Goal: Information Seeking & Learning: Learn about a topic

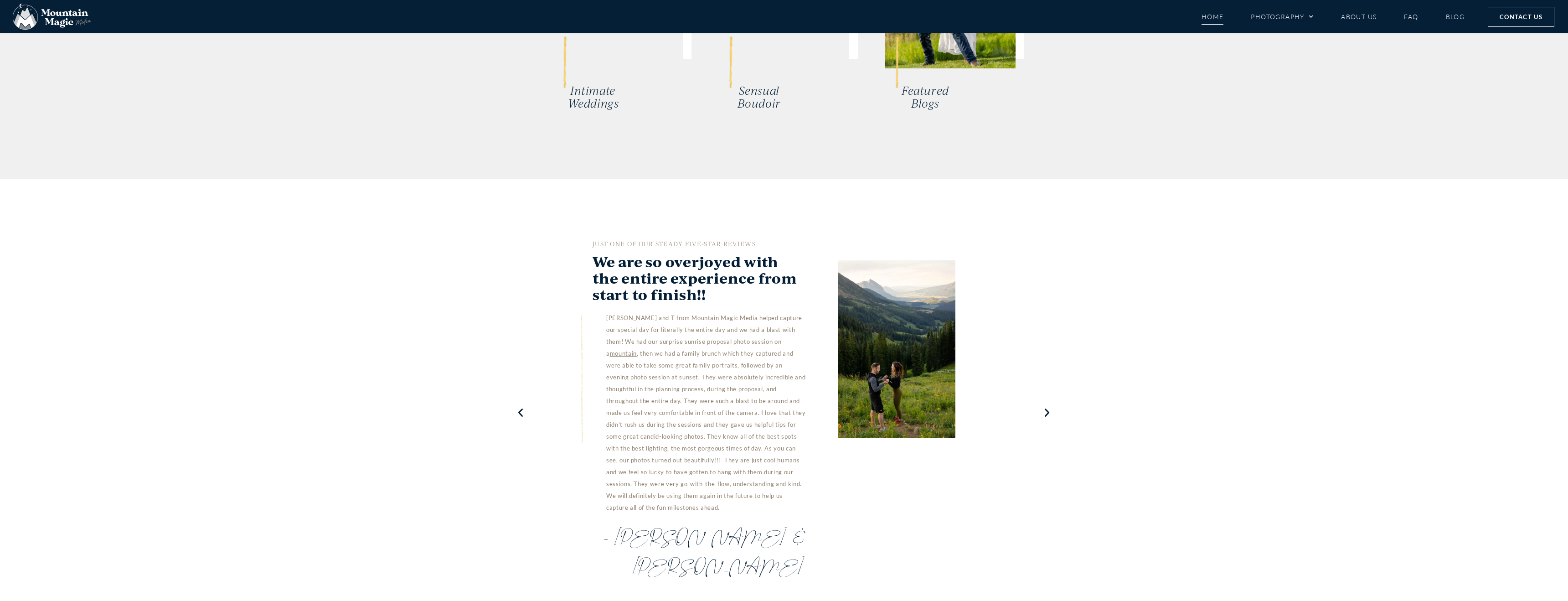
scroll to position [2278, 0]
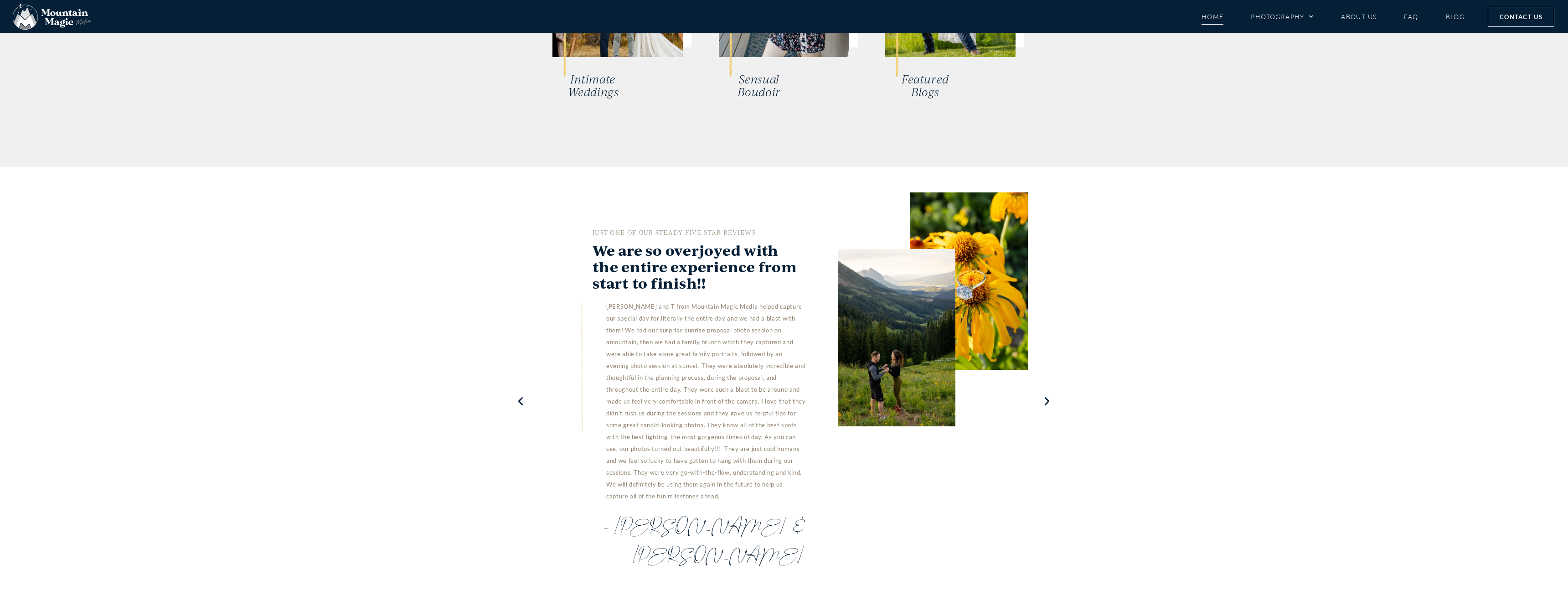
click at [1045, 396] on icon "Next slide" at bounding box center [1048, 401] width 12 height 11
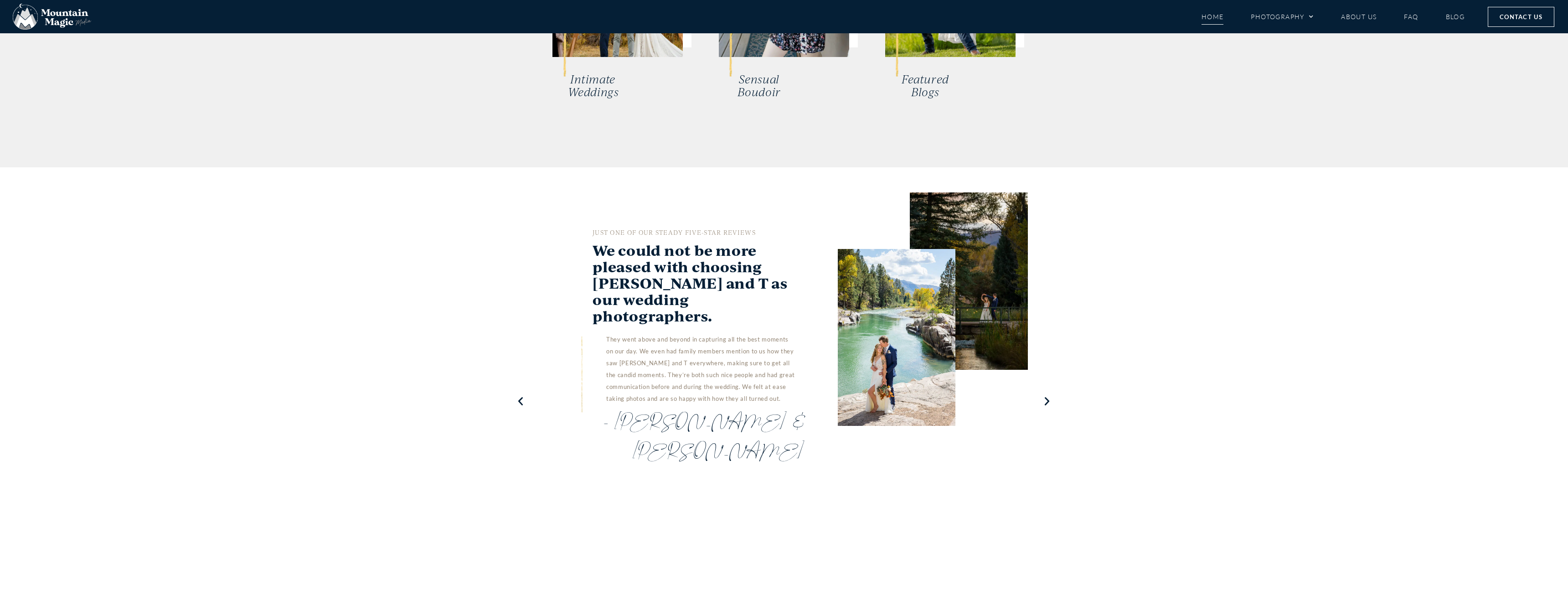
click at [1045, 396] on icon "Next slide" at bounding box center [1048, 401] width 12 height 11
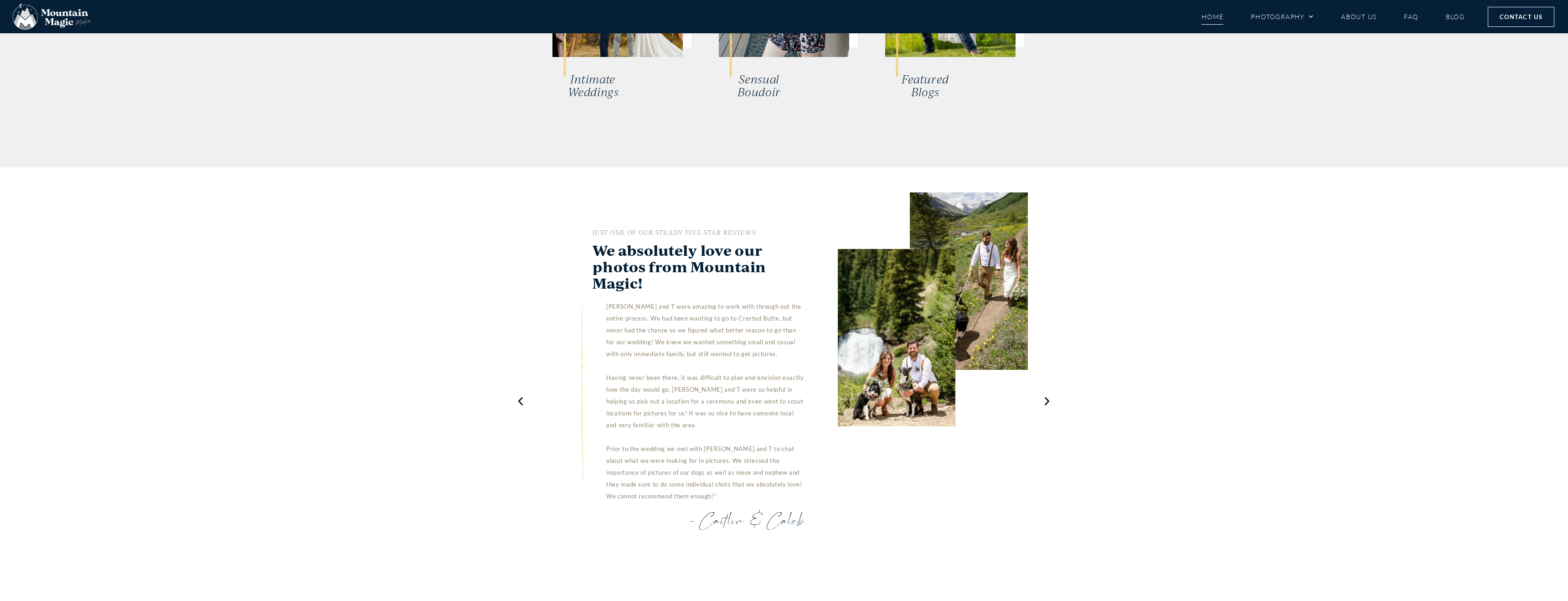
click at [1045, 396] on icon "Next slide" at bounding box center [1048, 401] width 12 height 11
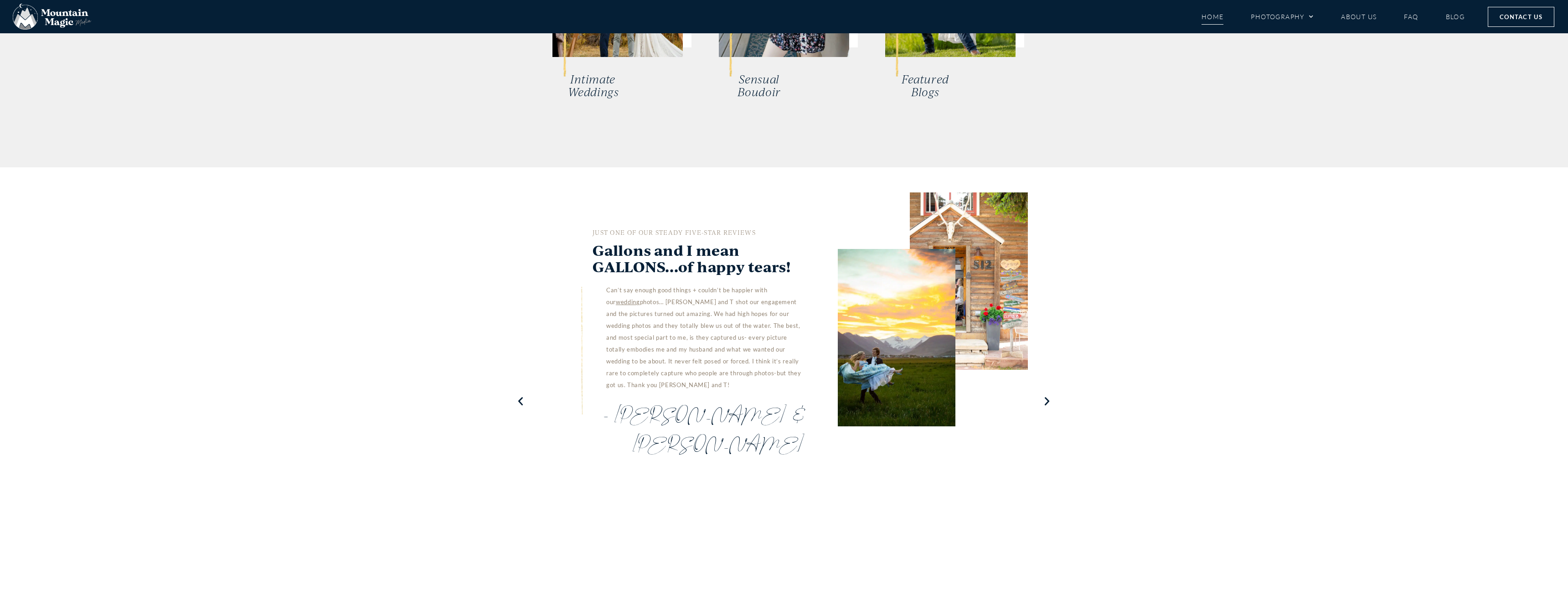
click at [1045, 396] on icon "Next slide" at bounding box center [1048, 401] width 12 height 11
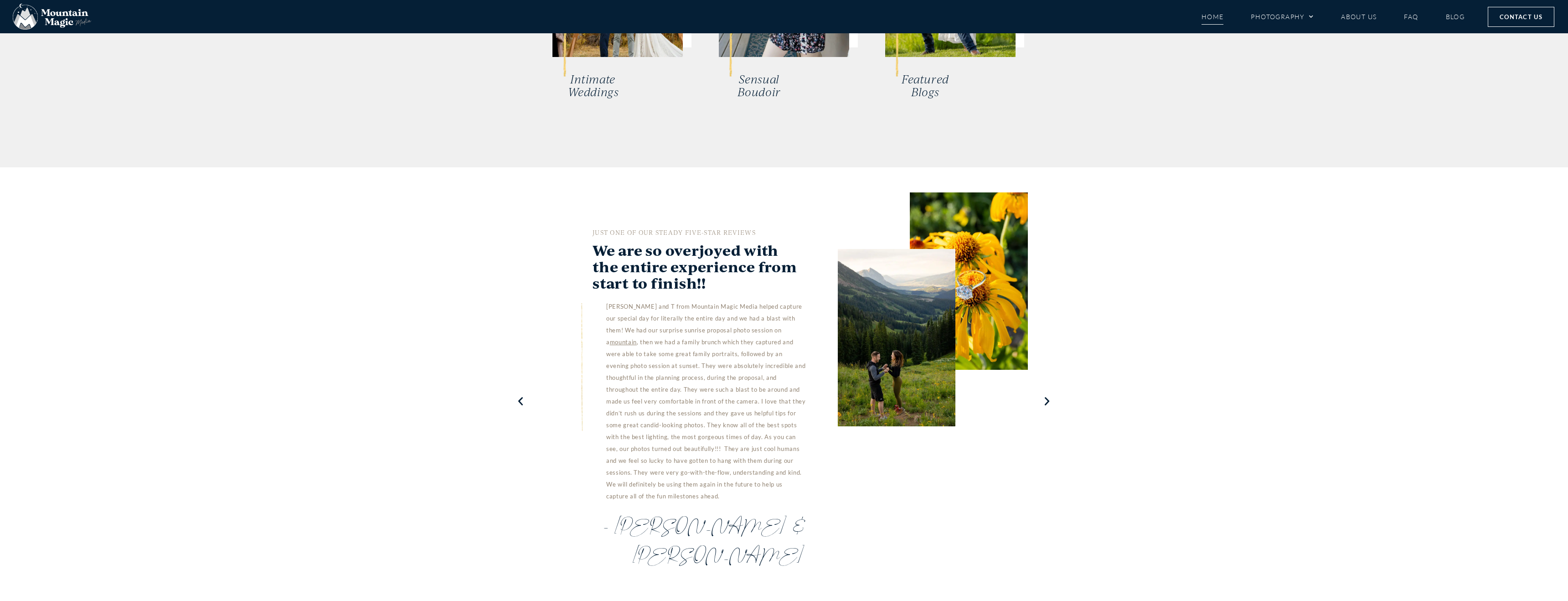
click at [1045, 396] on icon "Next slide" at bounding box center [1048, 401] width 12 height 11
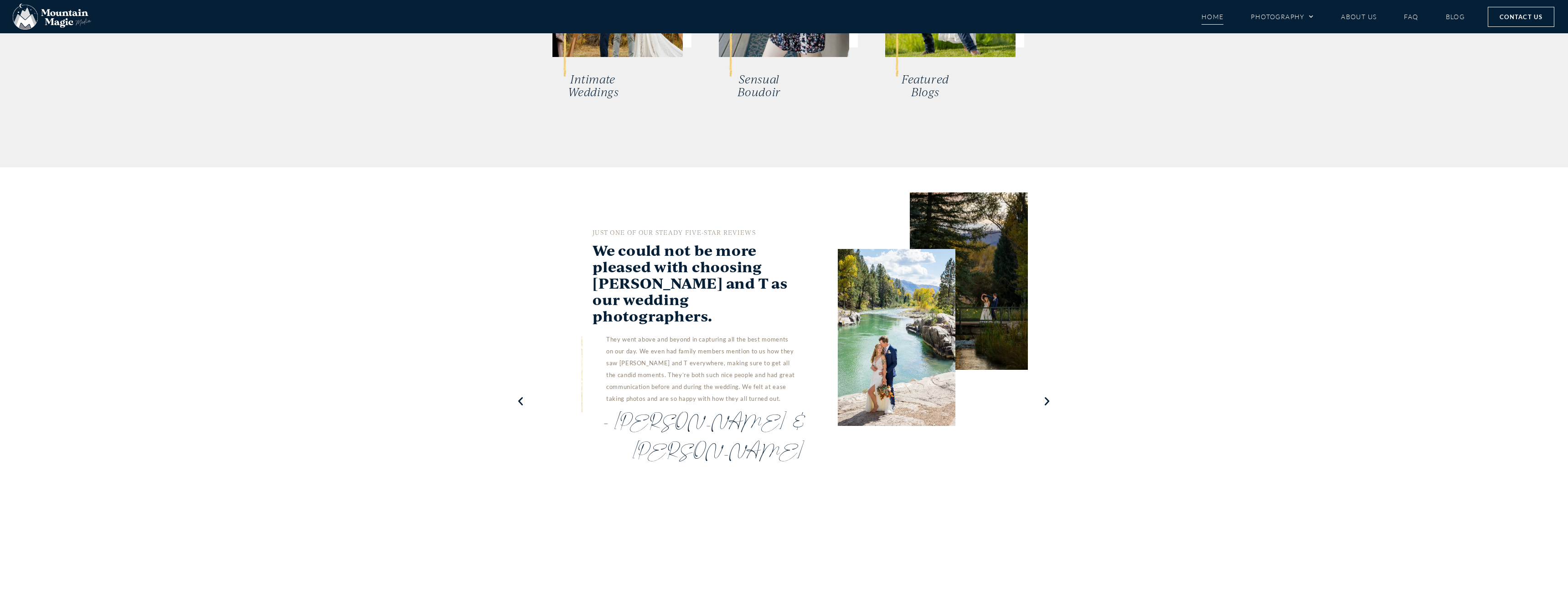
click at [1045, 396] on icon "Next slide" at bounding box center [1048, 401] width 12 height 11
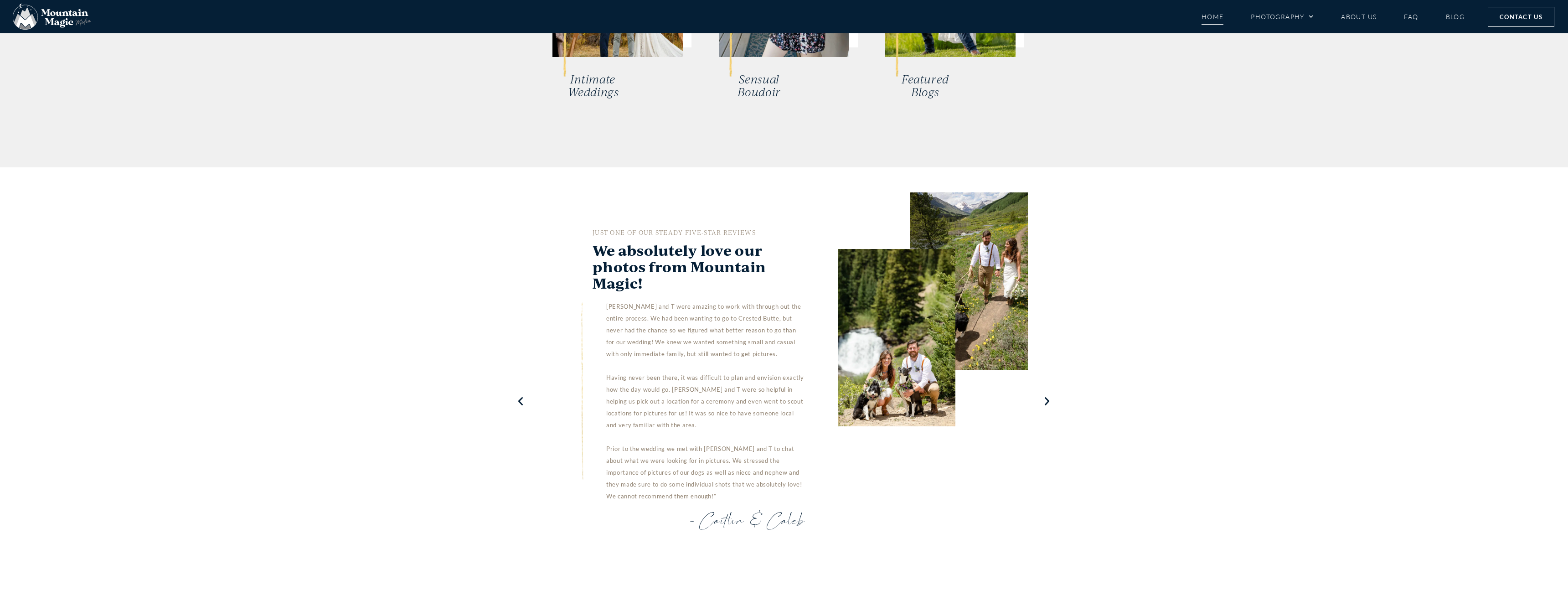
click at [1045, 396] on icon "Next slide" at bounding box center [1048, 401] width 12 height 11
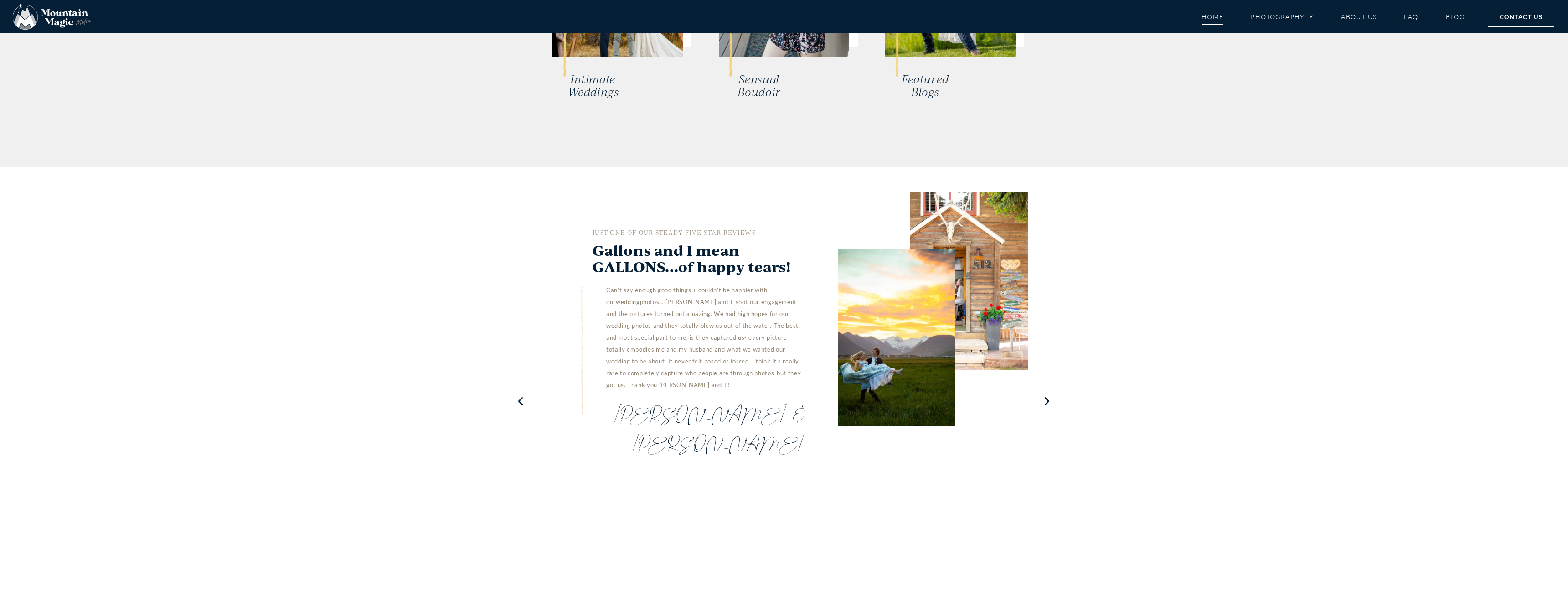
click at [1045, 396] on icon "Next slide" at bounding box center [1048, 401] width 12 height 11
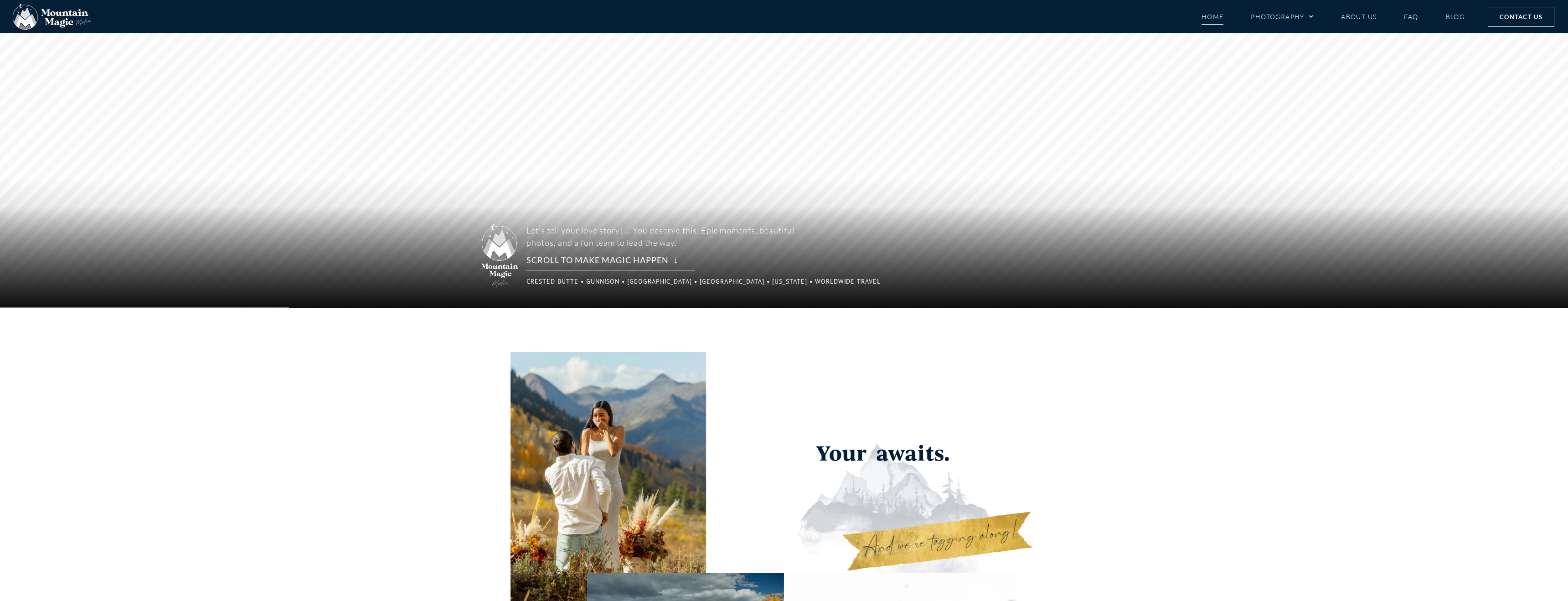
scroll to position [0, 0]
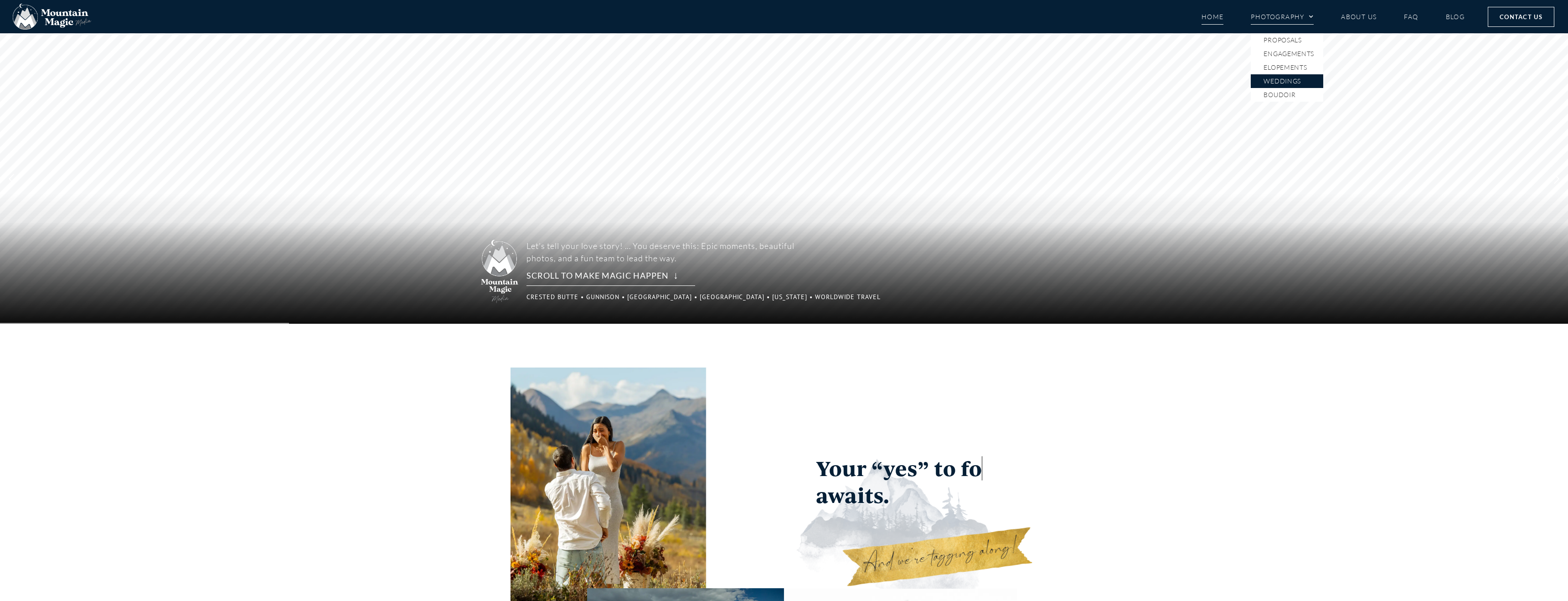
click at [1266, 83] on link "Weddings" at bounding box center [1287, 81] width 72 height 13
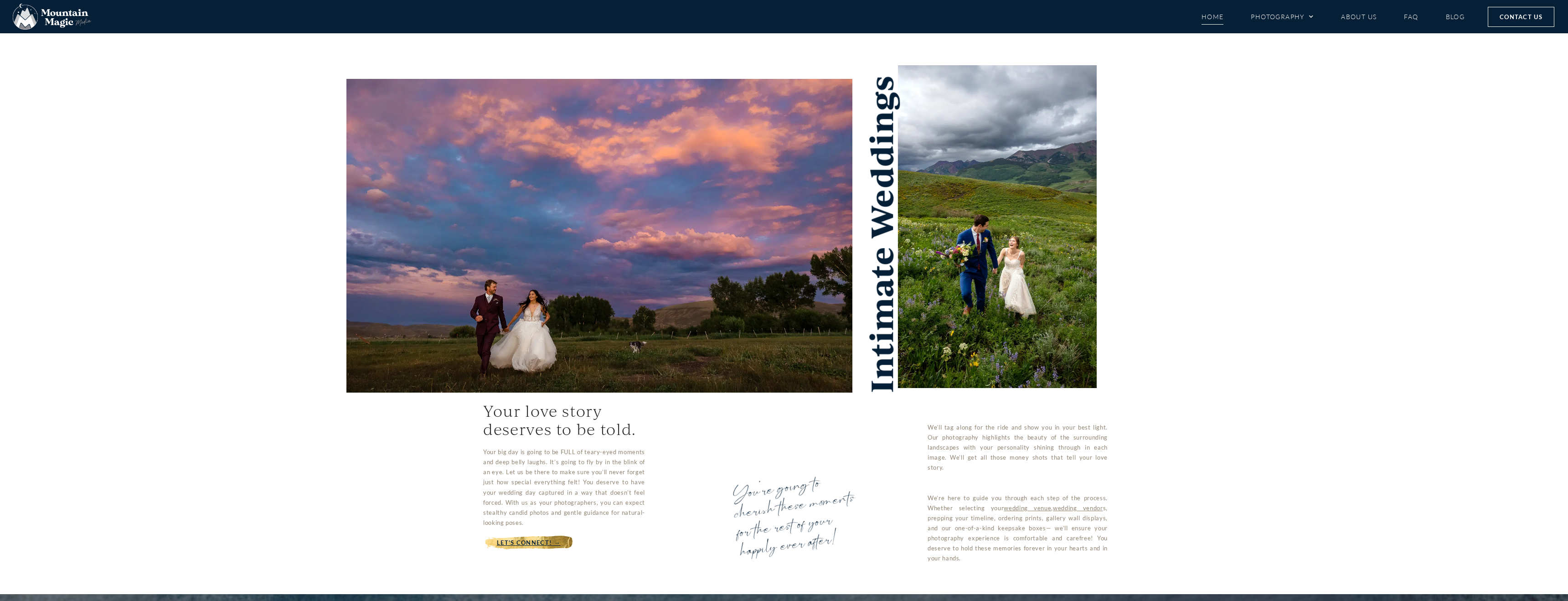
click at [1215, 23] on link "Home" at bounding box center [1212, 16] width 22 height 16
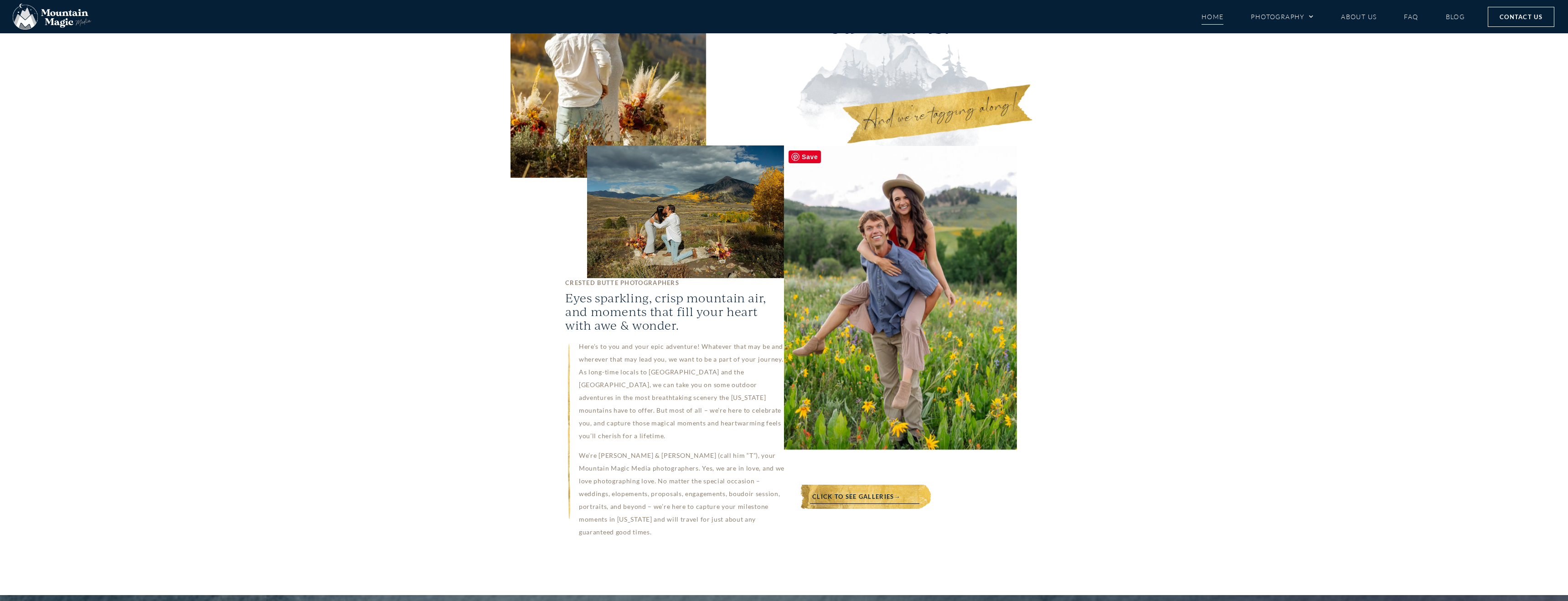
scroll to position [452, 0]
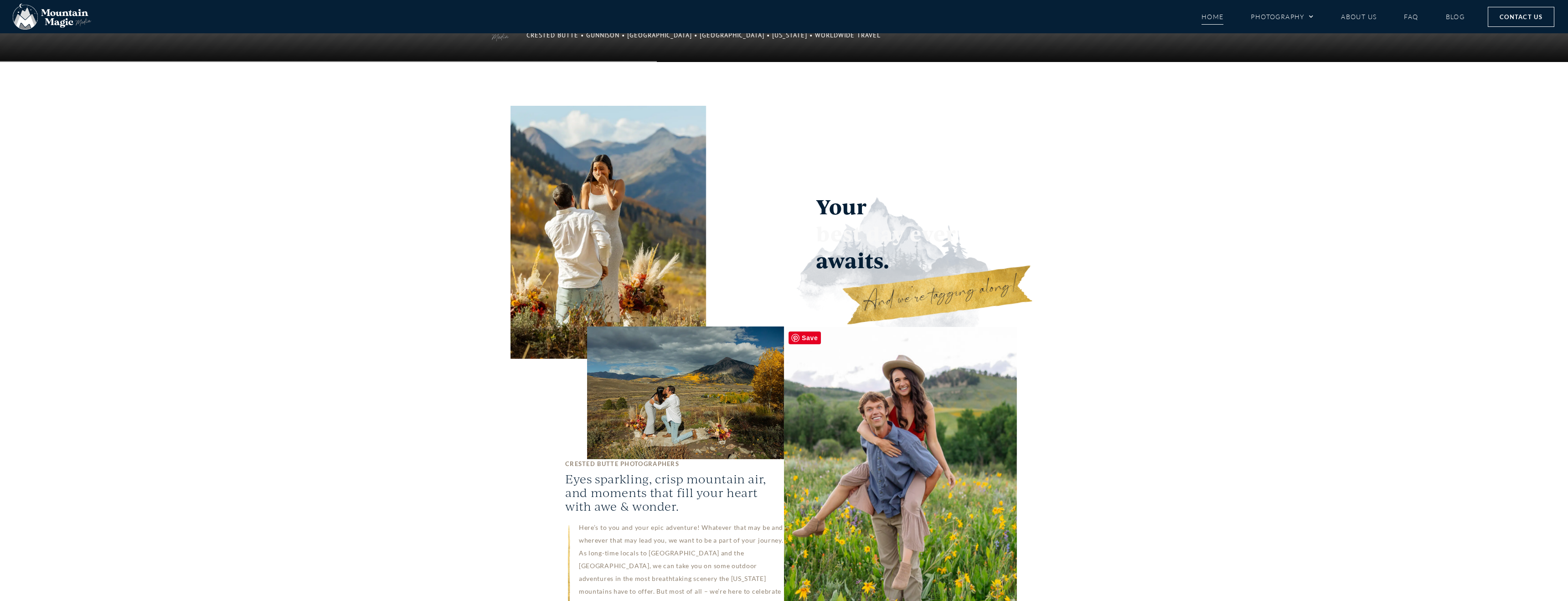
scroll to position [227, 0]
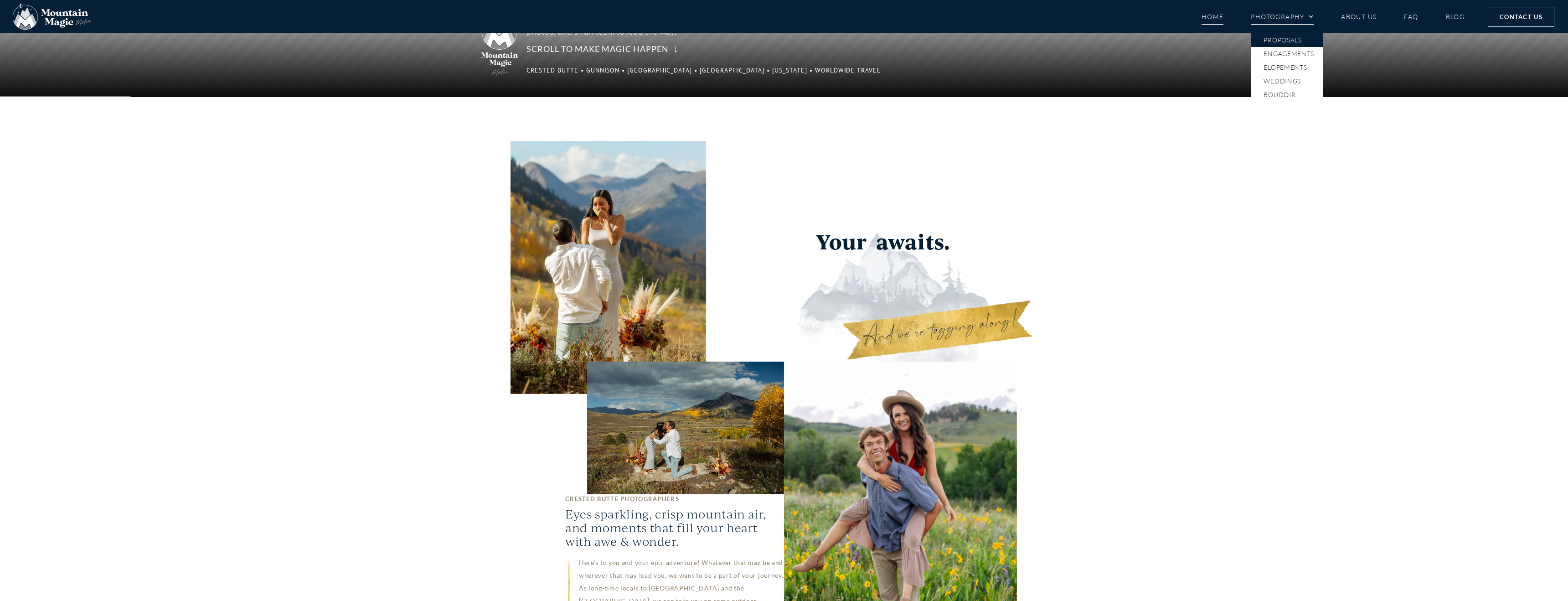
click at [1287, 44] on link "Proposals" at bounding box center [1287, 40] width 72 height 13
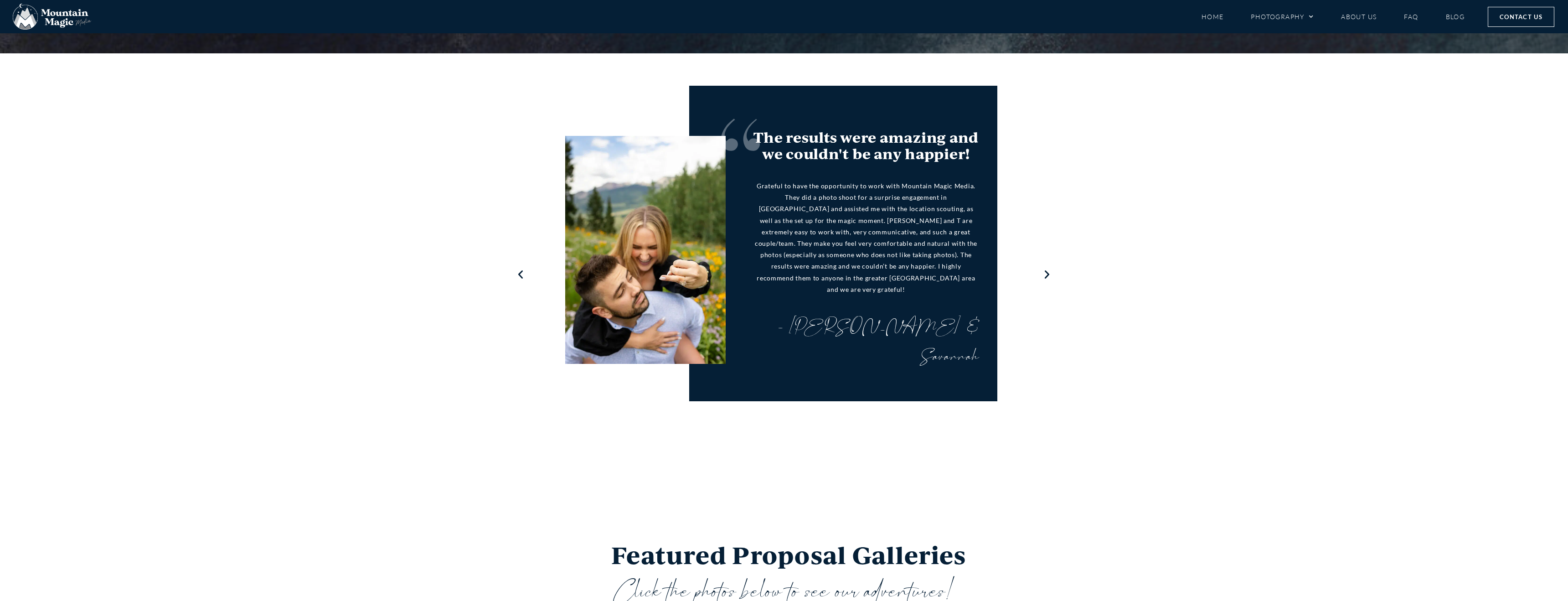
scroll to position [496, 0]
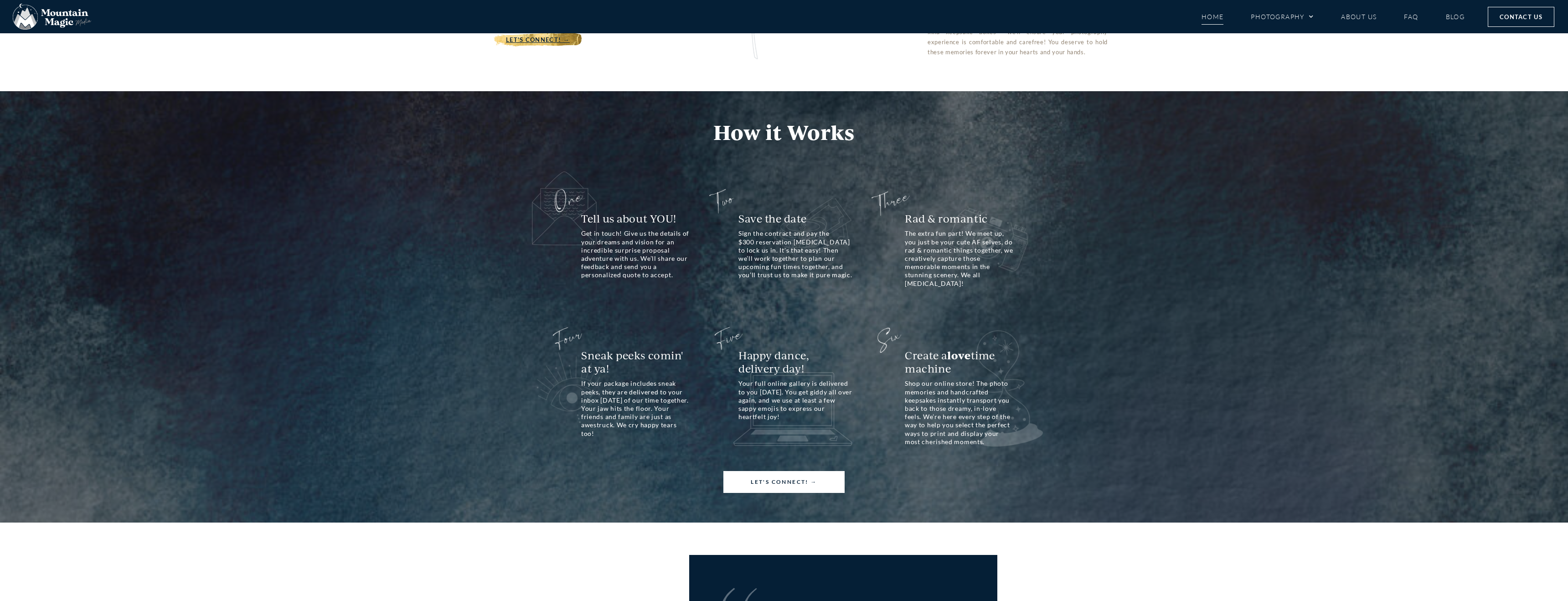
click at [1212, 17] on link "Home" at bounding box center [1212, 16] width 22 height 16
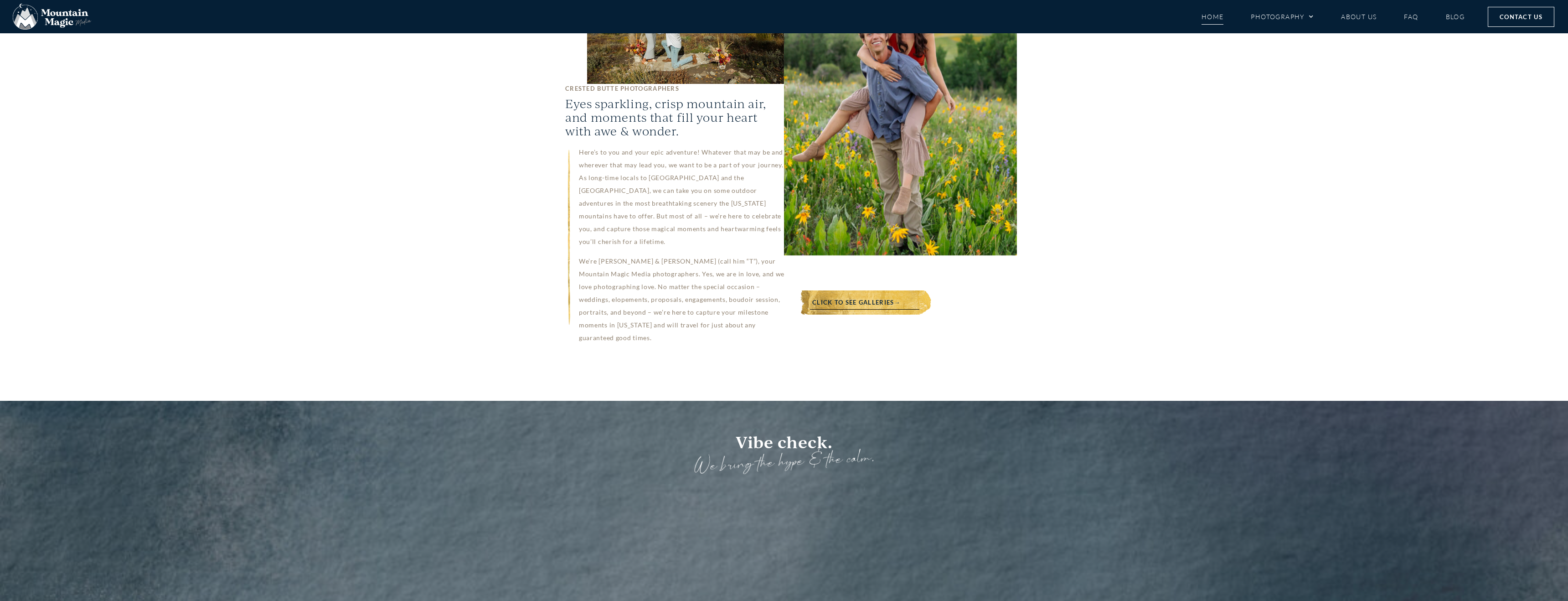
scroll to position [681, 0]
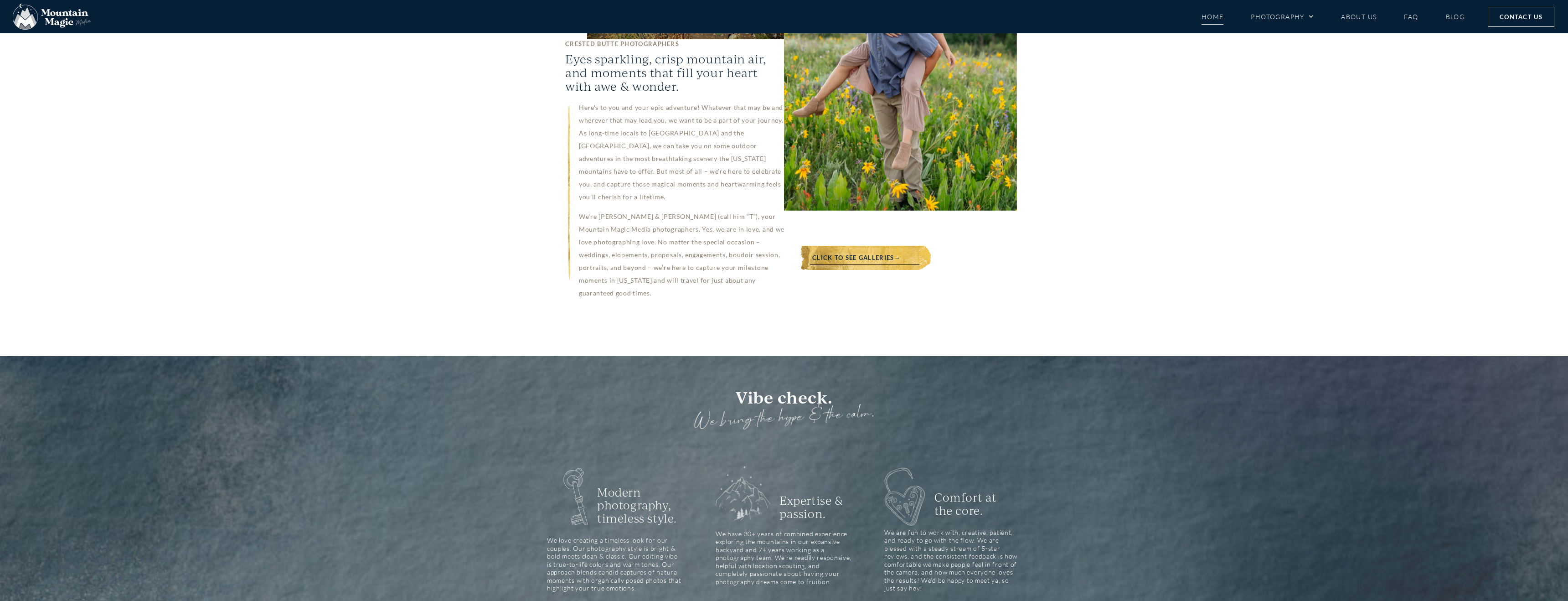
click at [863, 245] on link "Click to see galleries→" at bounding box center [856, 257] width 122 height 24
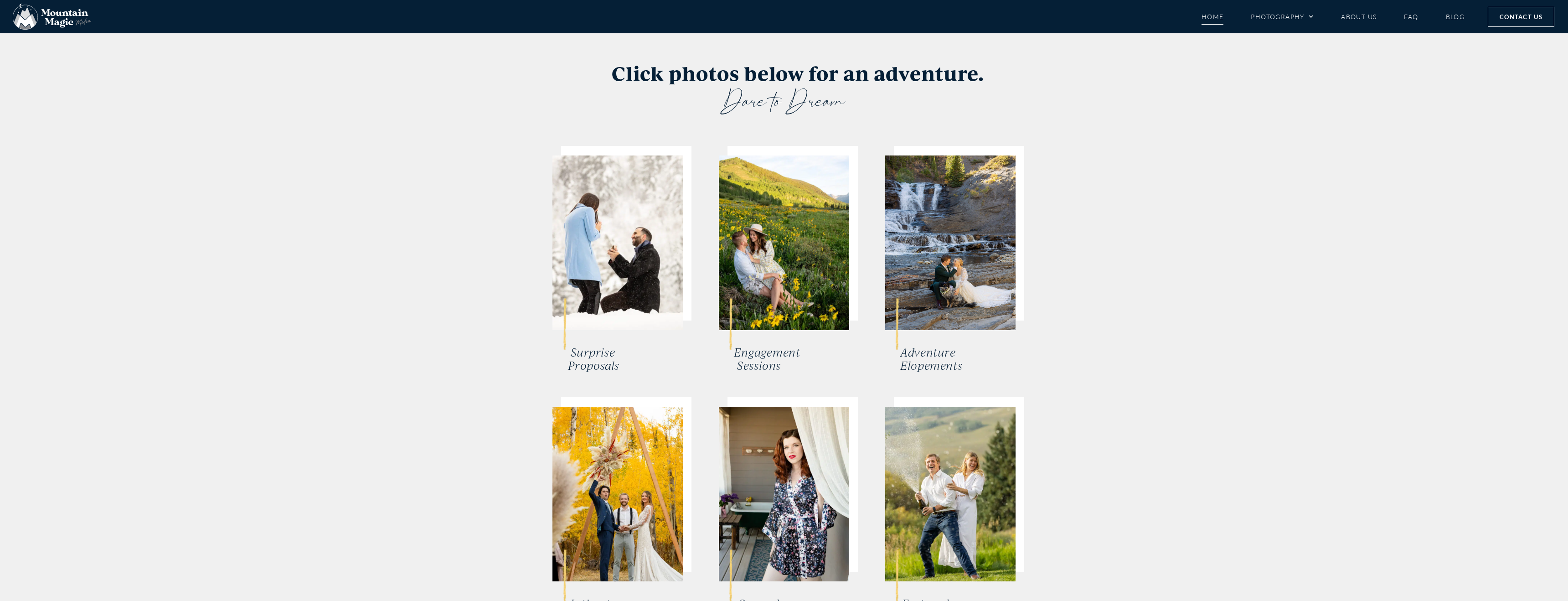
scroll to position [1761, 0]
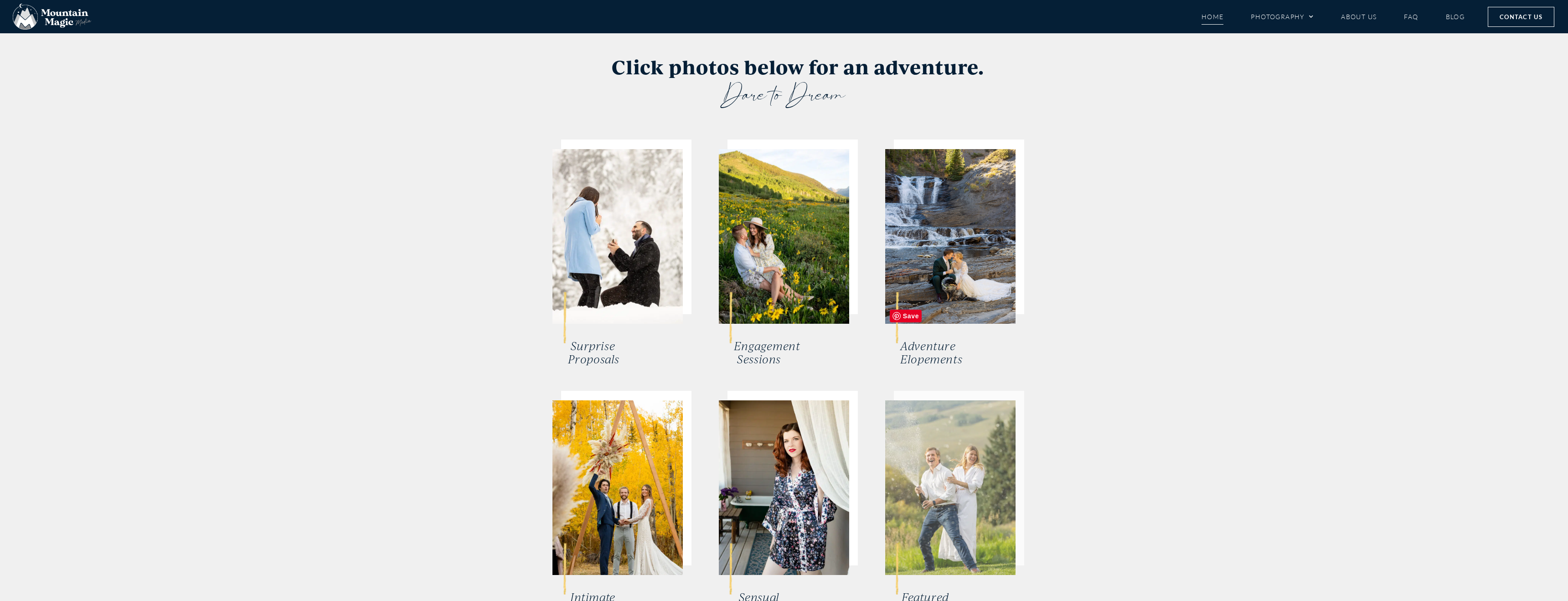
click at [948, 400] on img at bounding box center [950, 487] width 131 height 174
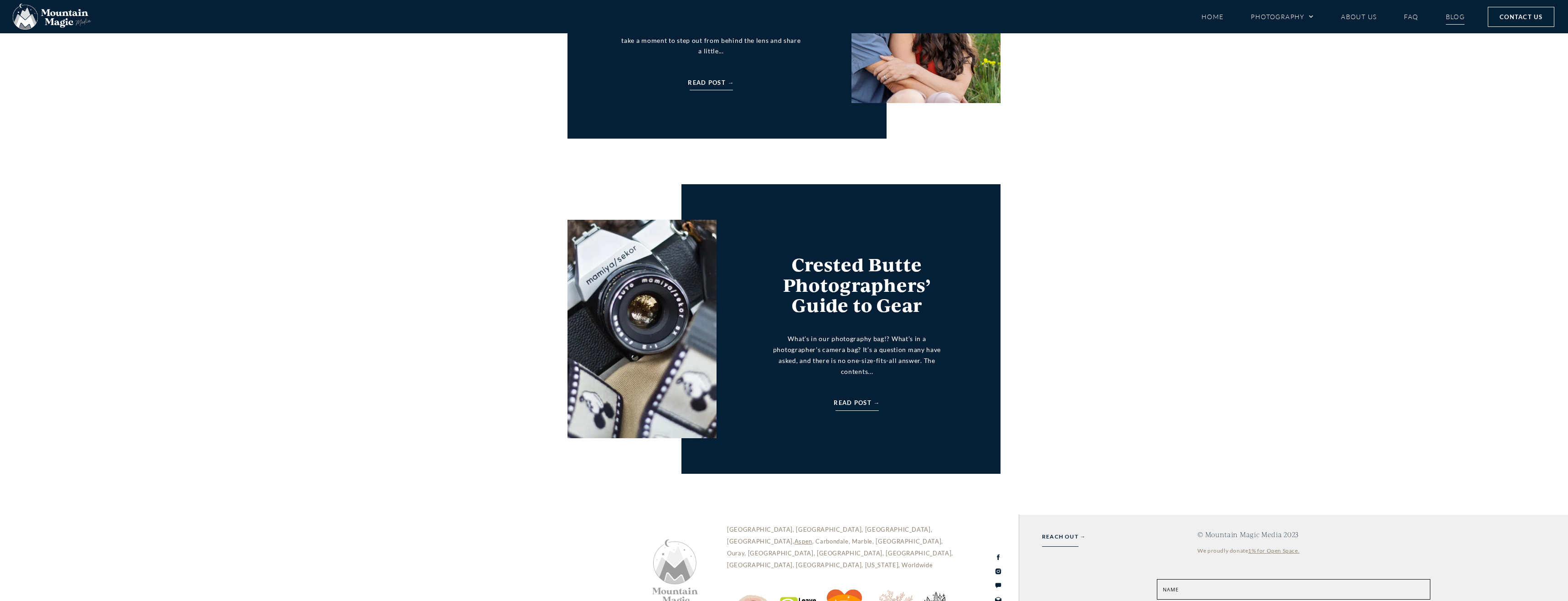
scroll to position [3260, 0]
